Goal: Information Seeking & Learning: Learn about a topic

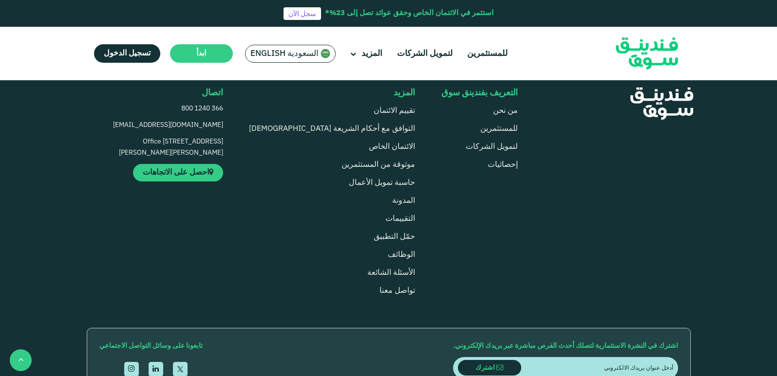
scroll to position [1124, 0]
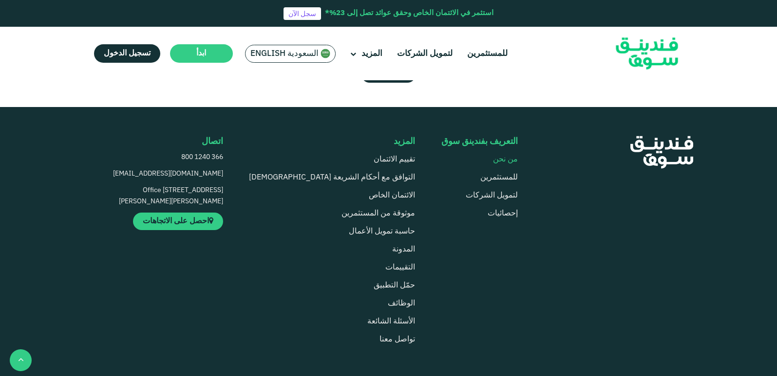
click at [495, 156] on link "من نحن" at bounding box center [505, 159] width 25 height 7
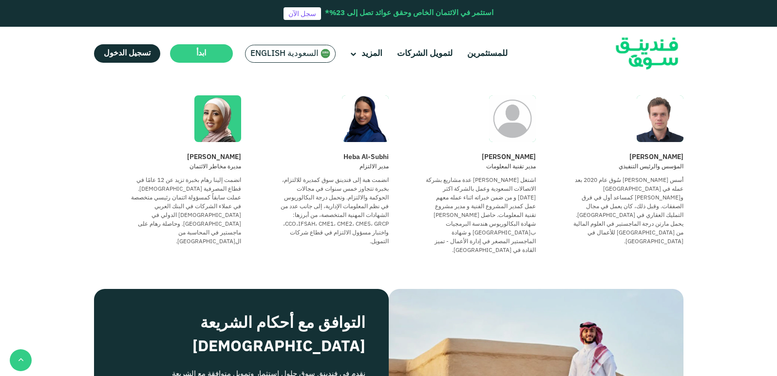
scroll to position [960, 0]
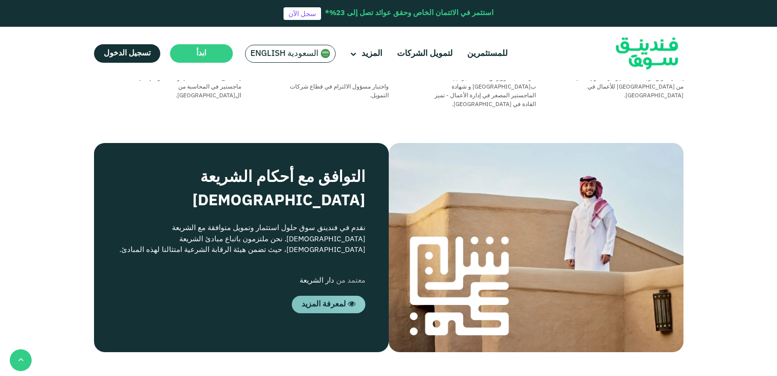
click at [328, 301] on span "لمعرفة المزيد" at bounding box center [323, 304] width 44 height 7
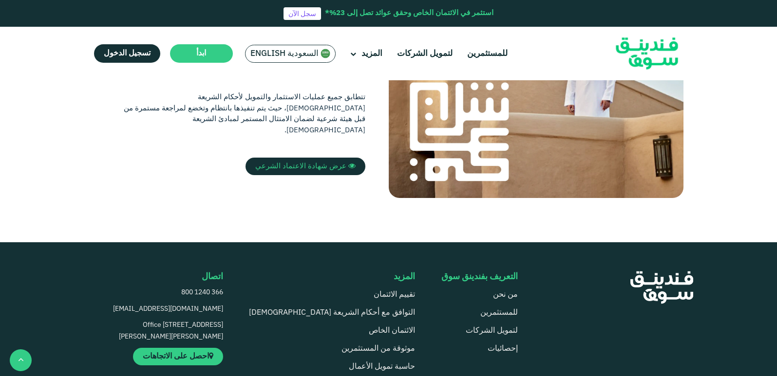
scroll to position [341, 0]
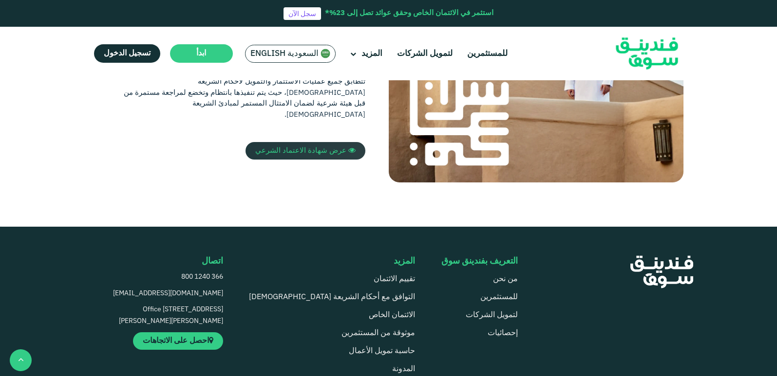
click at [288, 142] on link "عرض شهادة الاعتماد الشرعي" at bounding box center [305, 151] width 120 height 18
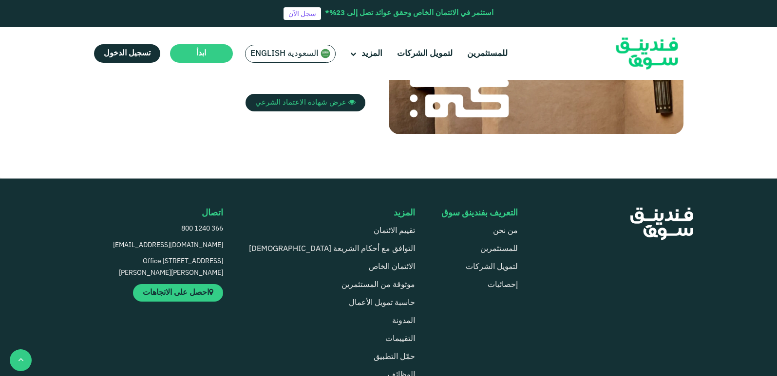
scroll to position [390, 0]
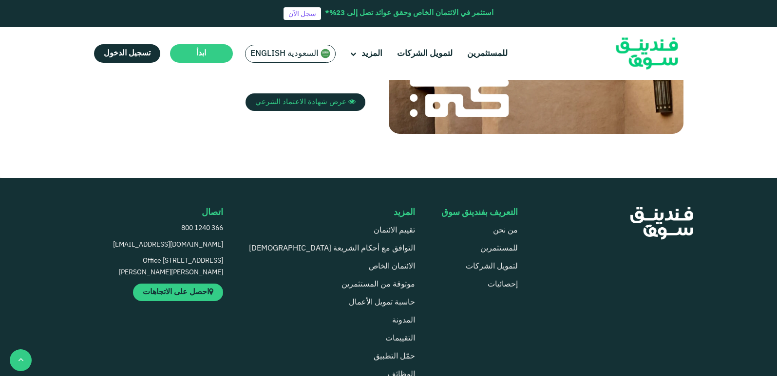
click at [214, 279] on p "Office [STREET_ADDRESS][PERSON_NAME][PERSON_NAME]" at bounding box center [165, 267] width 116 height 23
click at [179, 301] on link "احصل على الاتجاهات" at bounding box center [178, 293] width 90 height 18
